Goal: Task Accomplishment & Management: Complete application form

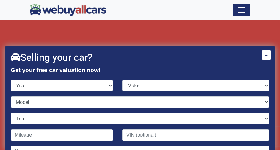
scroll to position [18, 0]
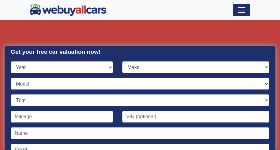
select select "1998"
click at [11, 61] on select "Year [DATE] 2024 2023 2022 2021 2020 2019 2018 2017 2016 2015 2014 2013 2012 20…" at bounding box center [62, 67] width 102 height 12
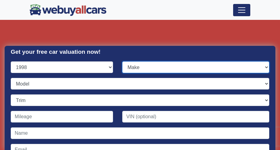
click at [239, 69] on select "Make Acura AM General Audi BMW Buick Cadillac Chevrolet Chrysler Dodge Eagle Fo…" at bounding box center [195, 67] width 147 height 12
select select "Dodge"
click at [122, 61] on select "Make Acura AM General Audi BMW Buick Cadillac Chevrolet Chrysler Dodge Eagle Fo…" at bounding box center [195, 67] width 147 height 12
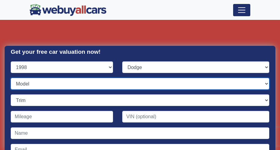
click at [55, 86] on select "Model Avenger Caravan Dakota [GEOGRAPHIC_DATA] Grand Caravan Intrepid Neon Ram …" at bounding box center [140, 84] width 258 height 12
select select "Ram Pickup 1500"
click at [11, 78] on select "Model Avenger Caravan Dakota [GEOGRAPHIC_DATA] Grand Caravan Intrepid Neon Ram …" at bounding box center [140, 84] width 258 height 12
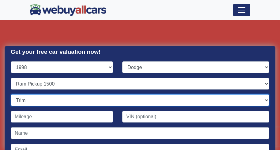
click at [263, 101] on select "Trim Laramie SLT 2dr Extended Cab 4WD LB (5.2L 8cyl naturally aspired) Laramie …" at bounding box center [140, 101] width 258 height 12
select select "Laramie SLT 4dr Extended Cab 4WD LB (5.2L 8cyl naturally aspired)"
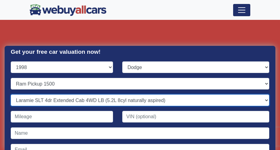
click at [11, 95] on select "Trim Laramie SLT 2dr Extended Cab 4WD LB (5.2L 8cyl naturally aspired) Laramie …" at bounding box center [140, 101] width 258 height 12
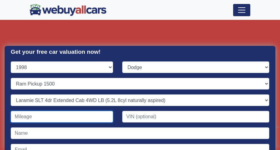
click at [86, 120] on input "Contact form" at bounding box center [62, 117] width 102 height 12
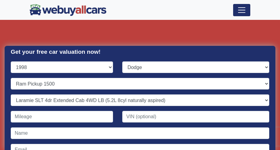
click at [112, 118] on div "Contact form" at bounding box center [61, 119] width 111 height 17
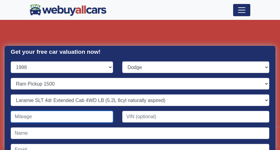
click at [110, 119] on input "Contact form" at bounding box center [62, 117] width 102 height 12
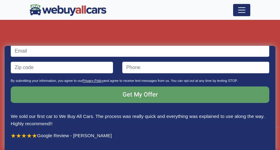
scroll to position [110, 0]
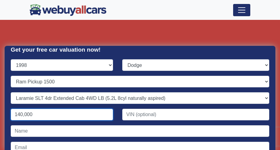
type input "140,000"
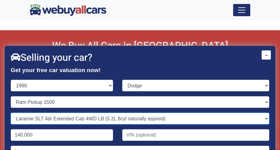
scroll to position [851, 0]
